Goal: Information Seeking & Learning: Compare options

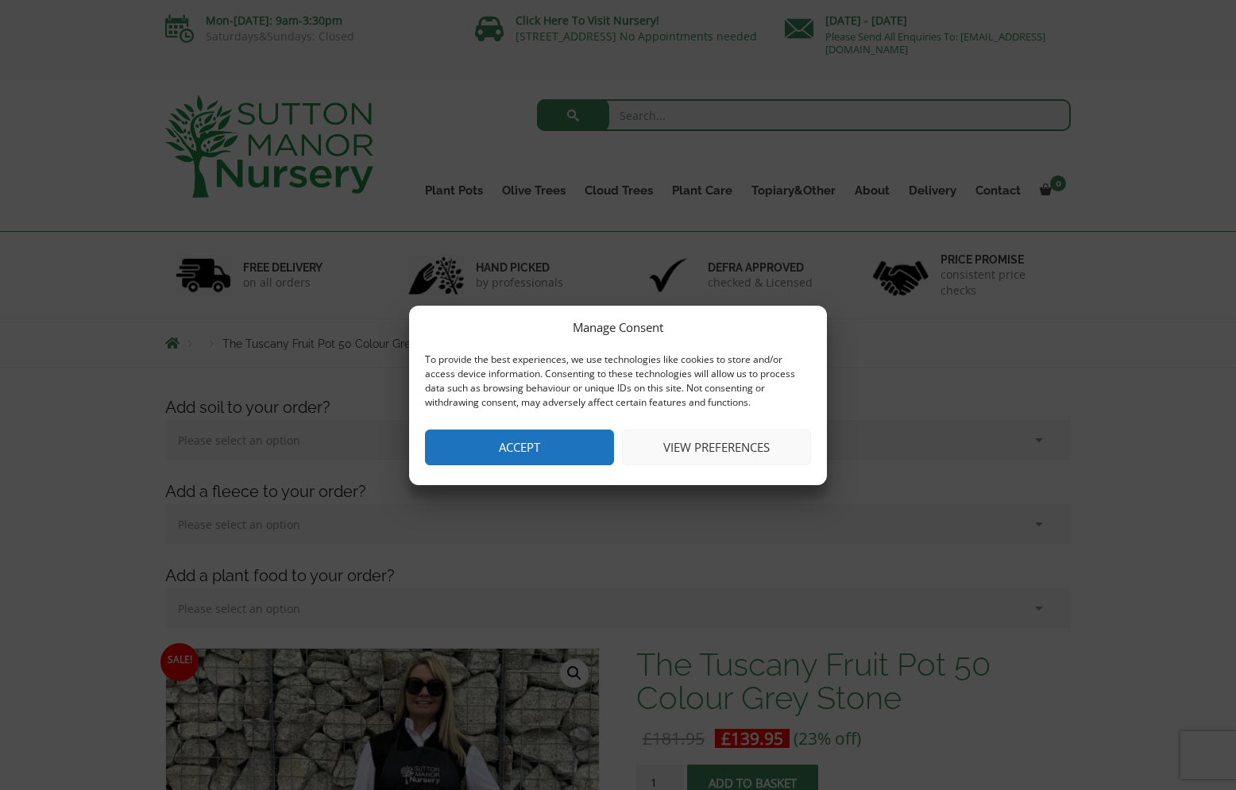
click at [529, 451] on button "Accept" at bounding box center [519, 448] width 189 height 36
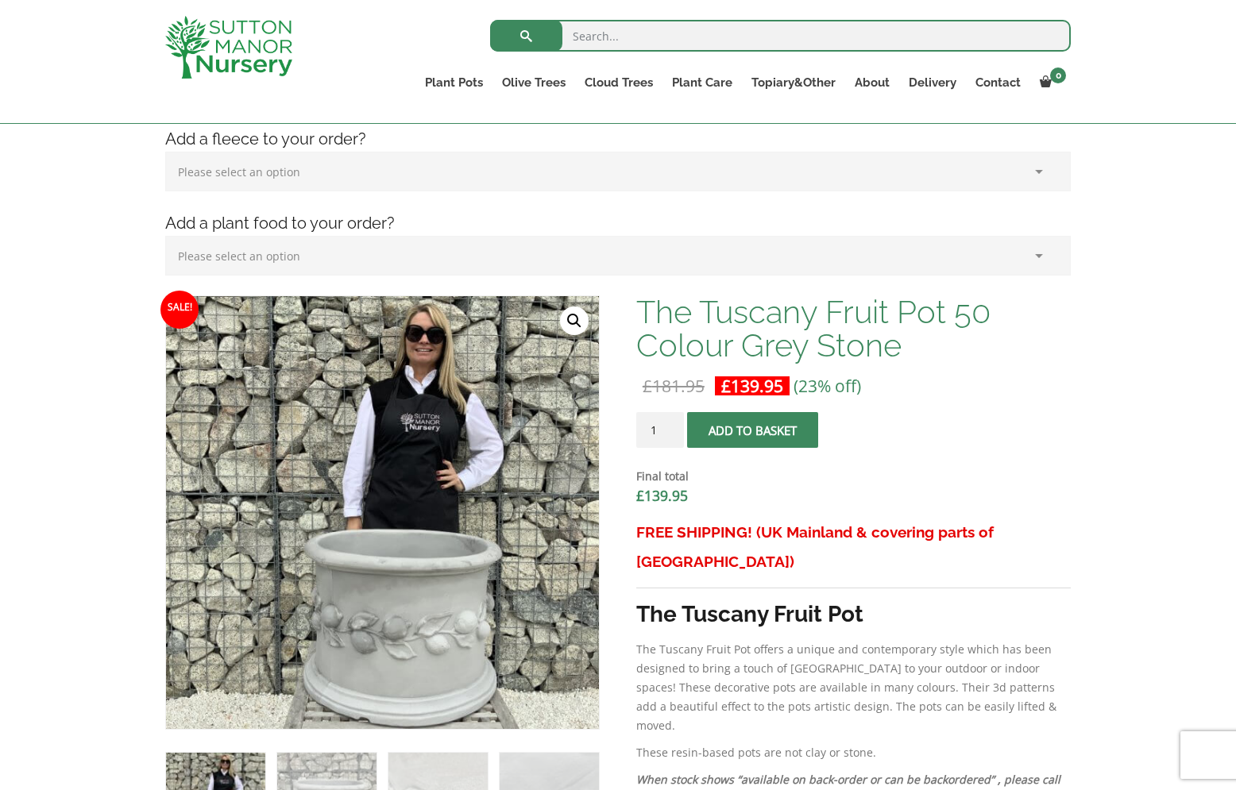
scroll to position [316, 0]
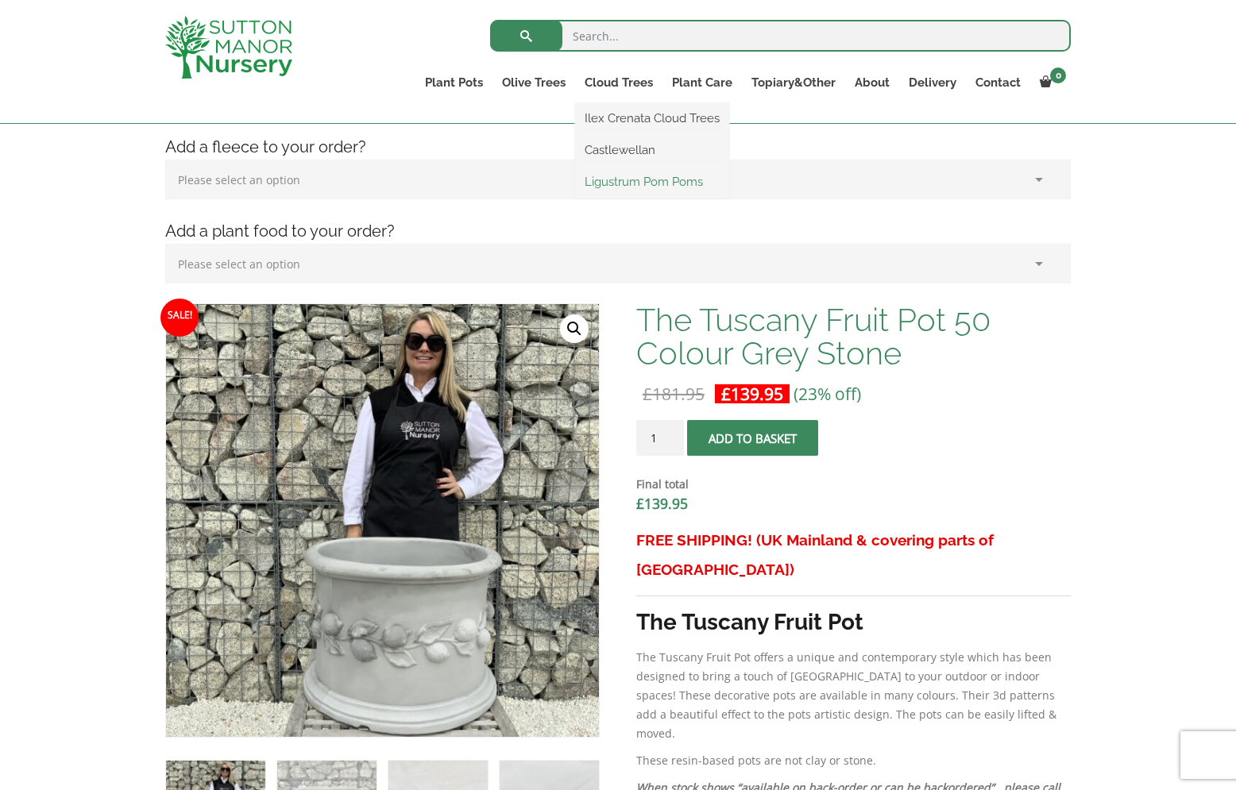
click at [621, 186] on link "Ligustrum Pom Poms" at bounding box center [652, 182] width 154 height 24
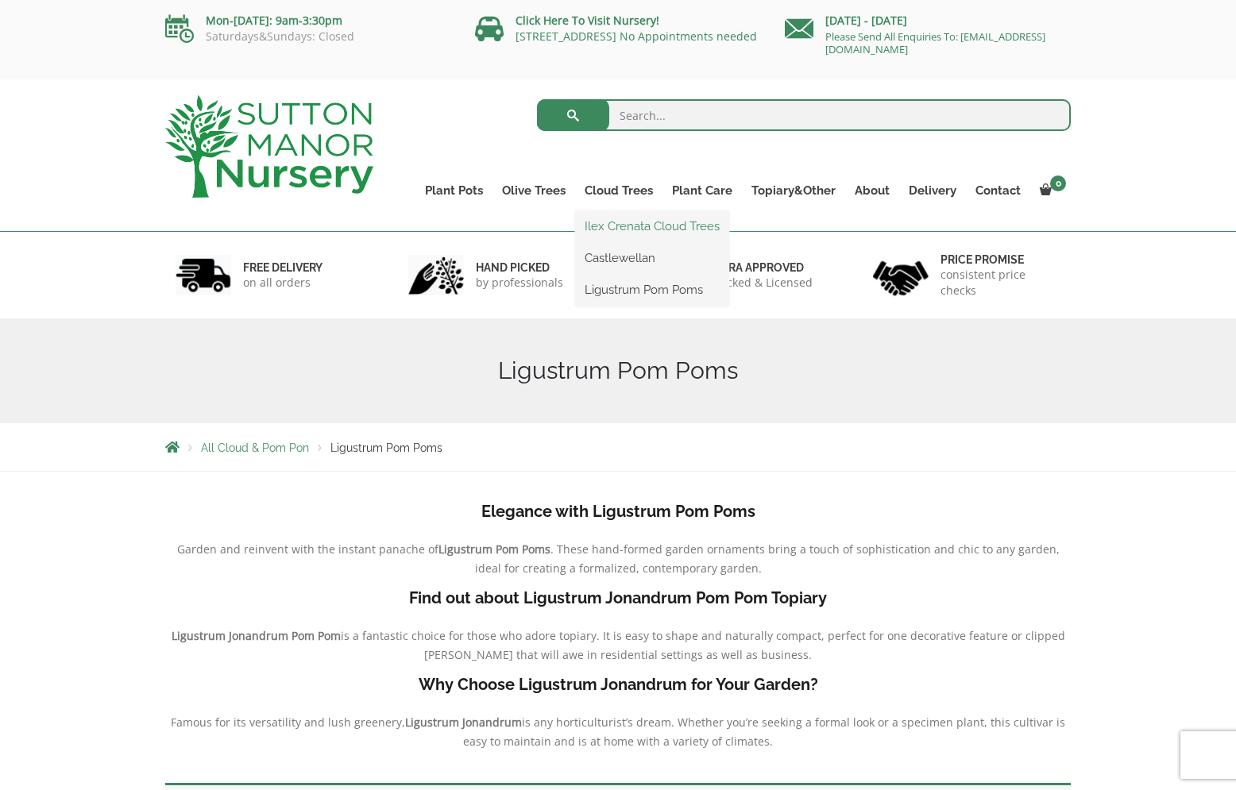
click at [622, 223] on link "Ilex Crenata Cloud Trees" at bounding box center [652, 226] width 154 height 24
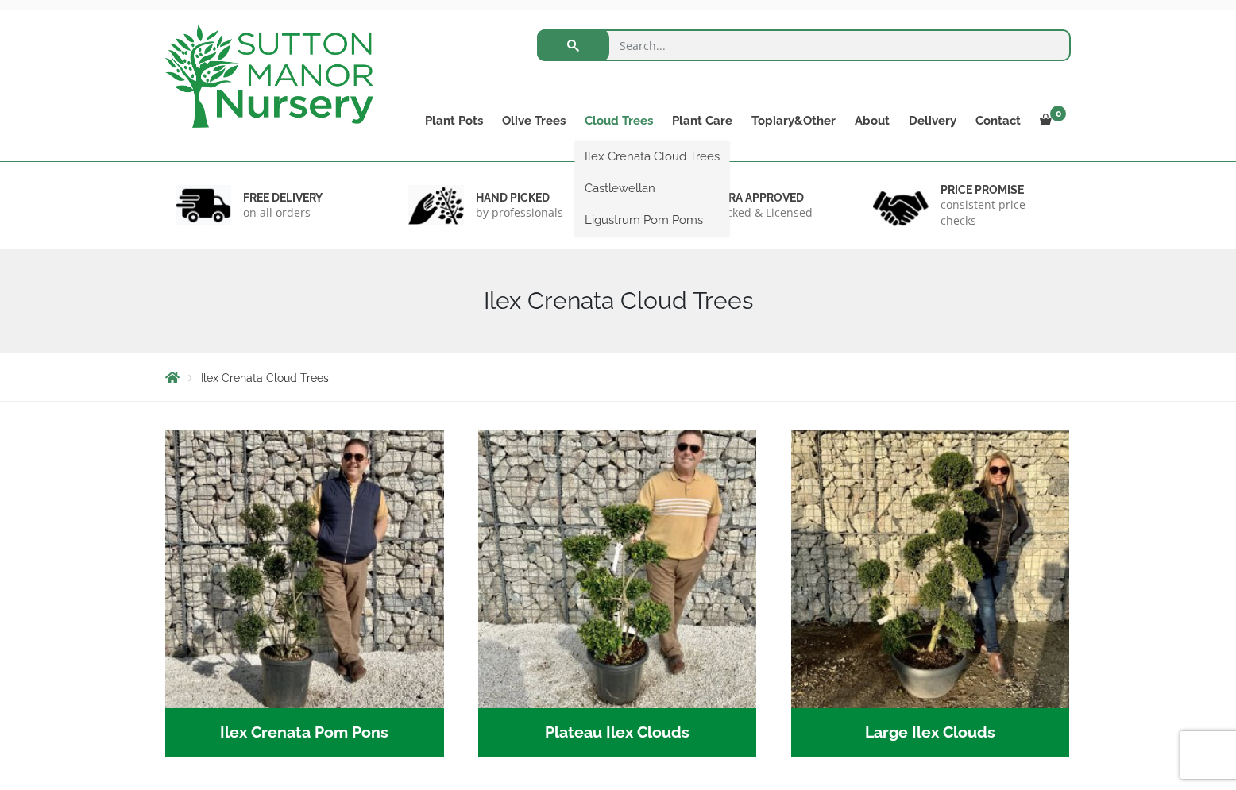
scroll to position [67, 0]
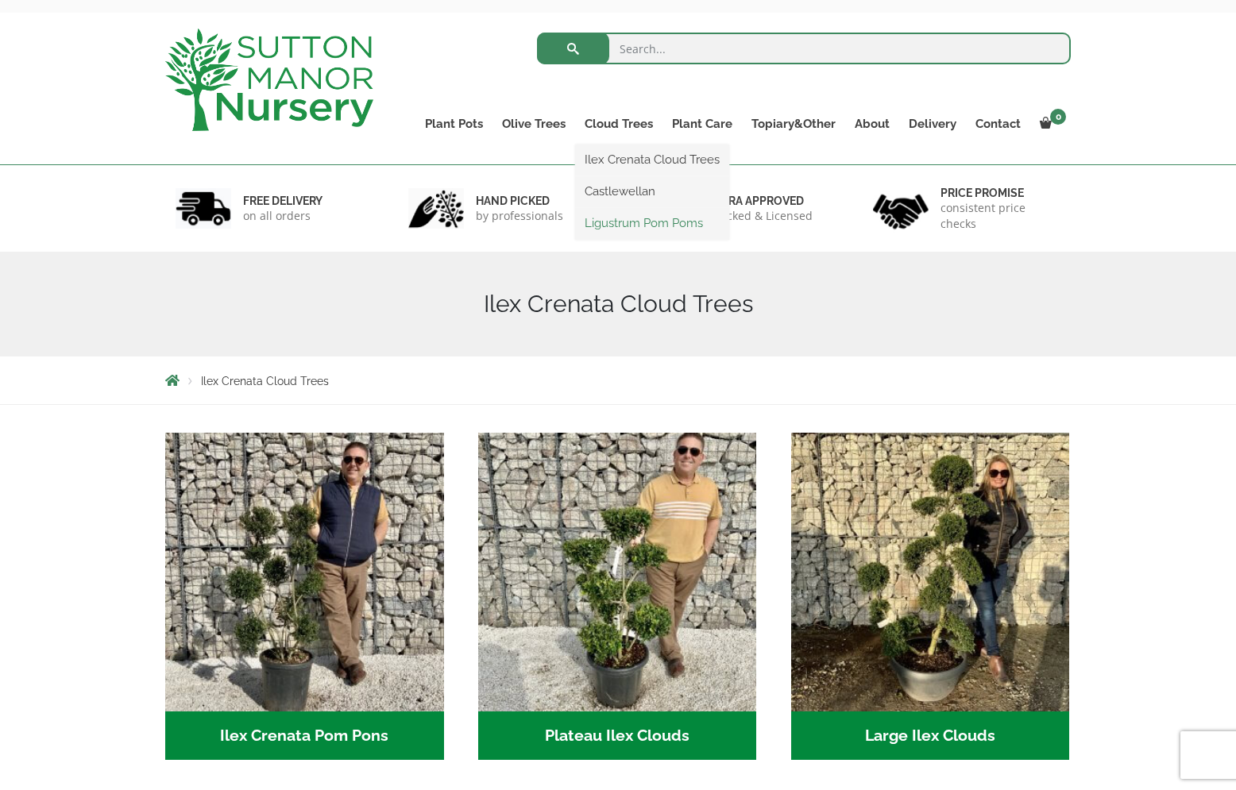
click at [634, 216] on link "Ligustrum Pom Poms" at bounding box center [652, 223] width 154 height 24
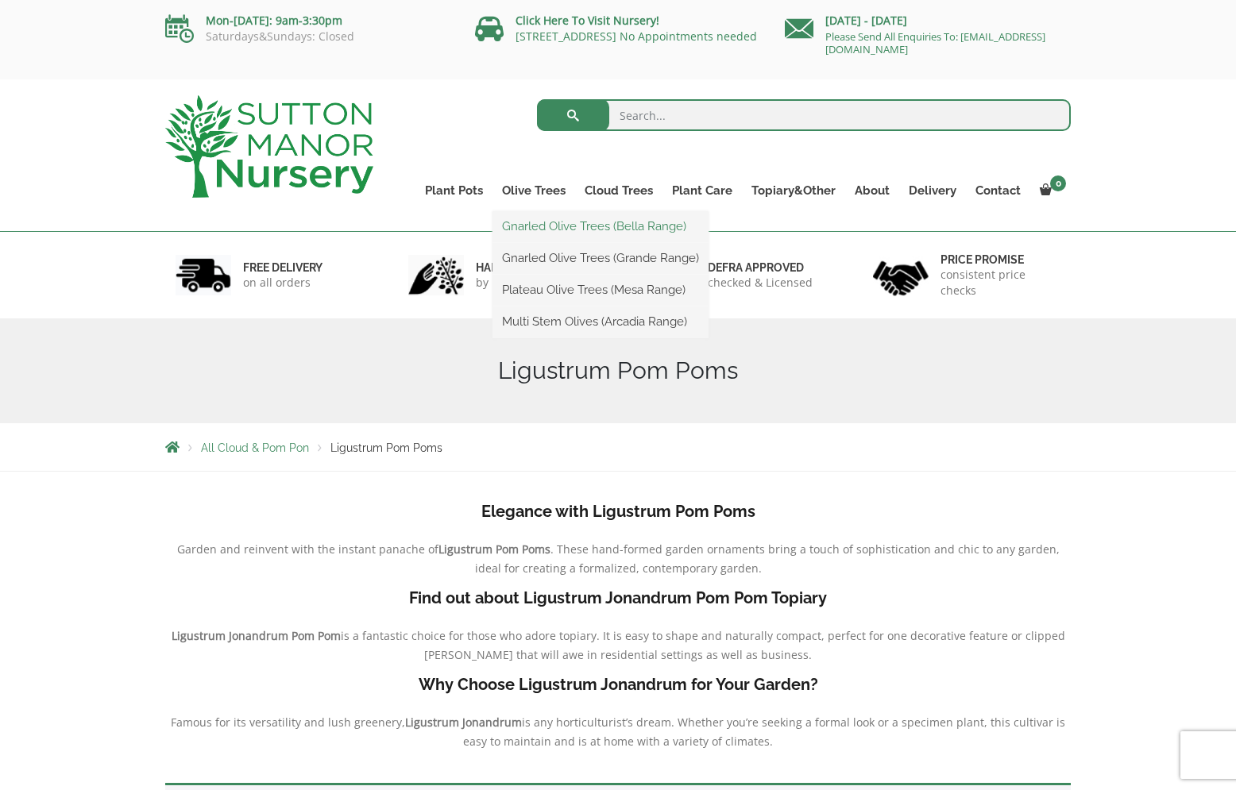
click at [538, 221] on link "Gnarled Olive Trees (Bella Range)" at bounding box center [600, 226] width 216 height 24
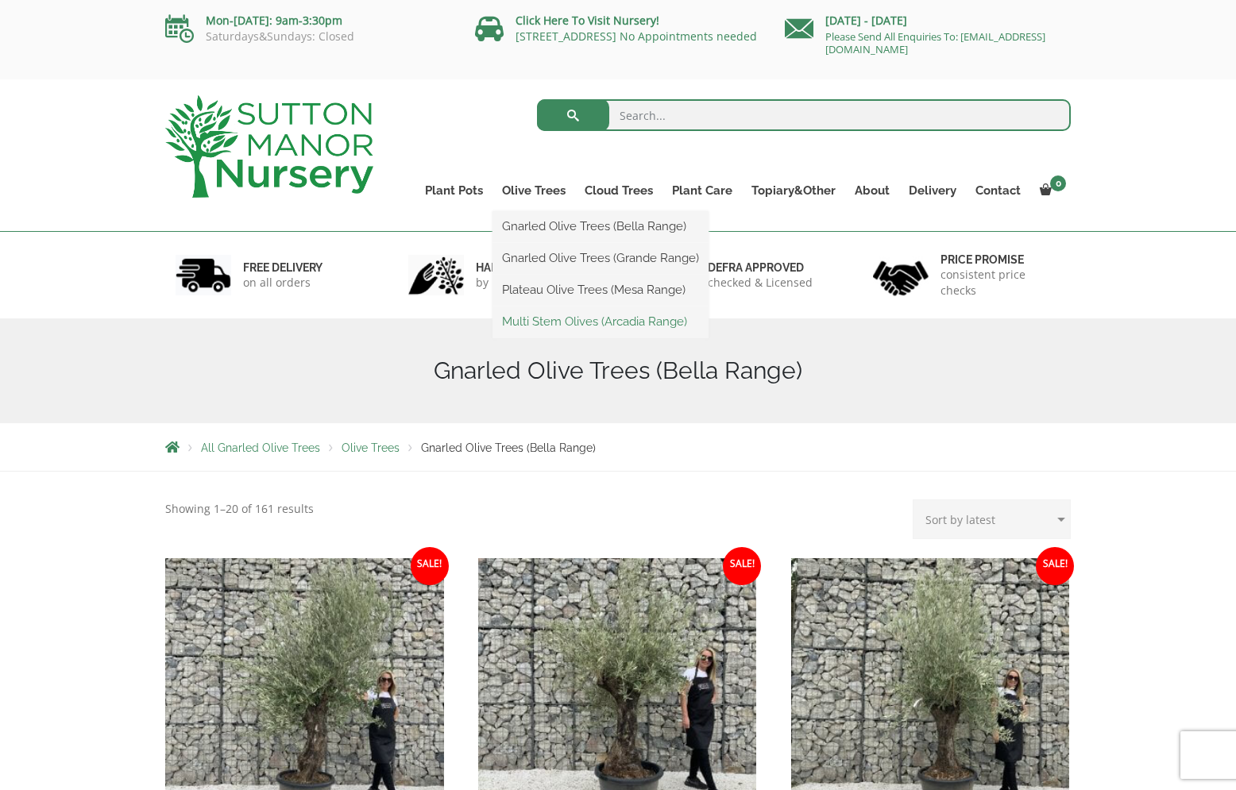
click at [538, 326] on link "Multi Stem Olives (Arcadia Range)" at bounding box center [600, 322] width 216 height 24
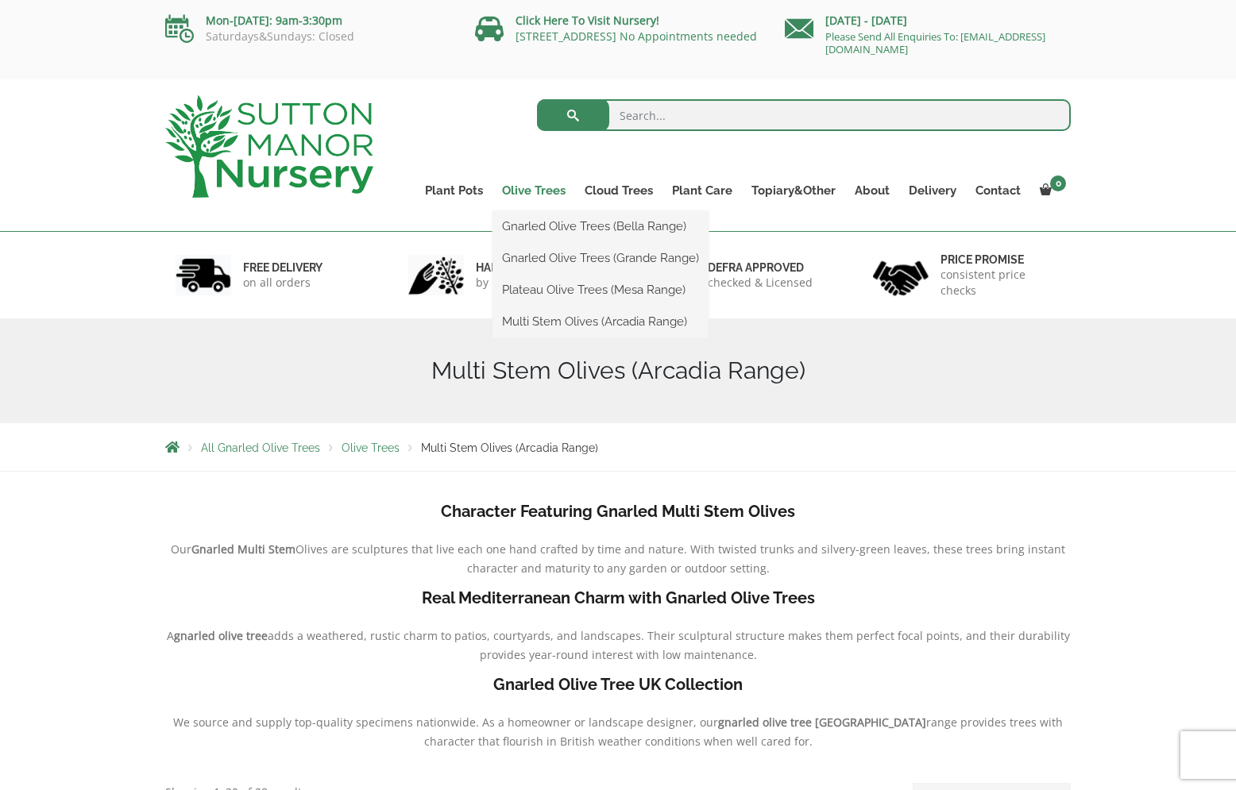
click at [541, 190] on link "Olive Trees" at bounding box center [533, 190] width 83 height 22
